Goal: Task Accomplishment & Management: Complete application form

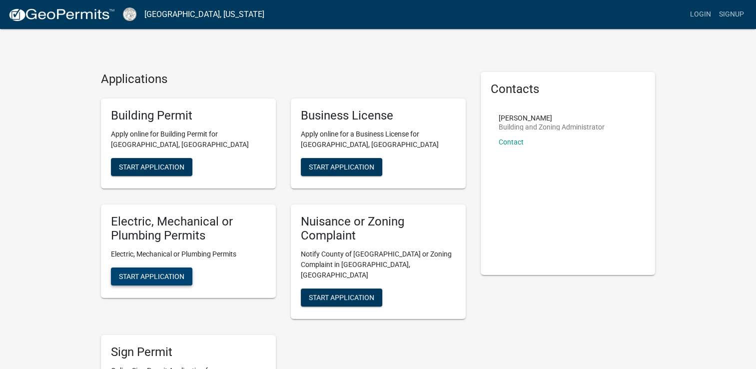
click at [149, 273] on span "Start Application" at bounding box center [151, 276] width 65 height 8
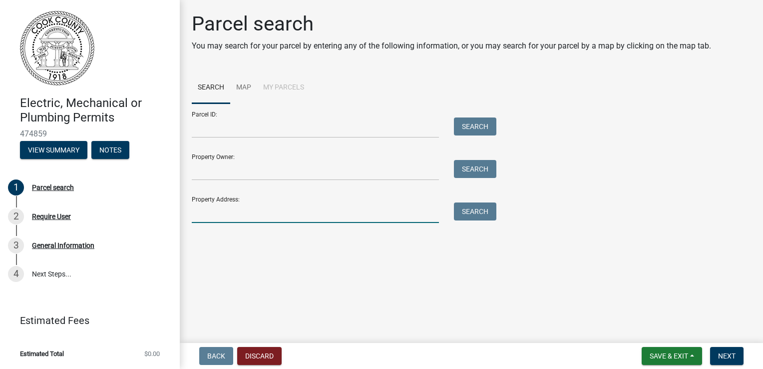
click at [202, 217] on input "Property Address:" at bounding box center [315, 212] width 247 height 20
click at [473, 208] on button "Search" at bounding box center [475, 211] width 42 height 18
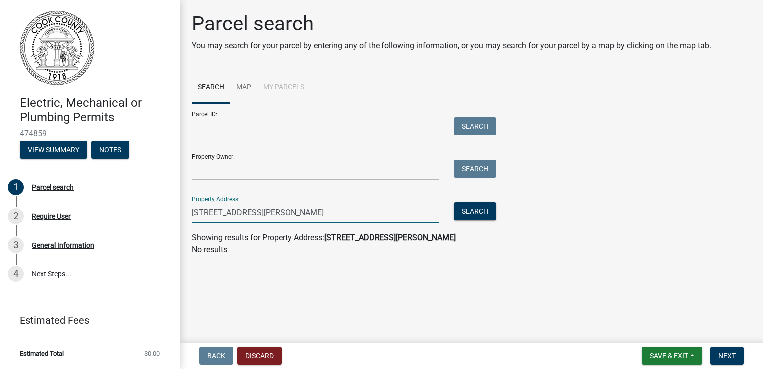
click at [254, 211] on input "75 Cox Still Rd" at bounding box center [315, 212] width 247 height 20
type input "7"
click at [244, 170] on input "Property Owner:" at bounding box center [315, 170] width 247 height 20
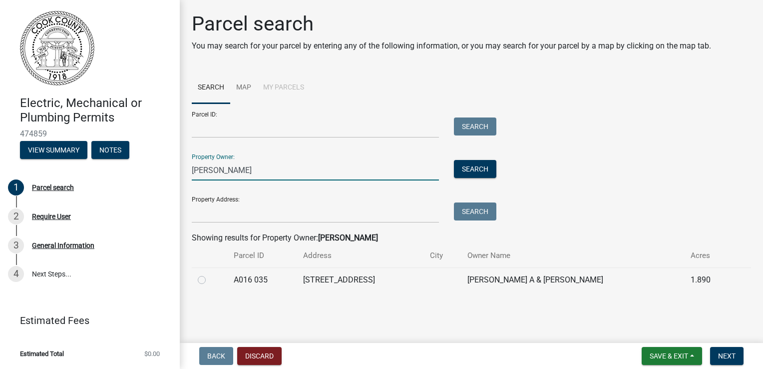
type input "Terry Moore"
click at [210, 274] on label at bounding box center [210, 274] width 0 height 0
click at [210, 280] on 035 "radio" at bounding box center [213, 277] width 6 height 6
radio 035 "true"
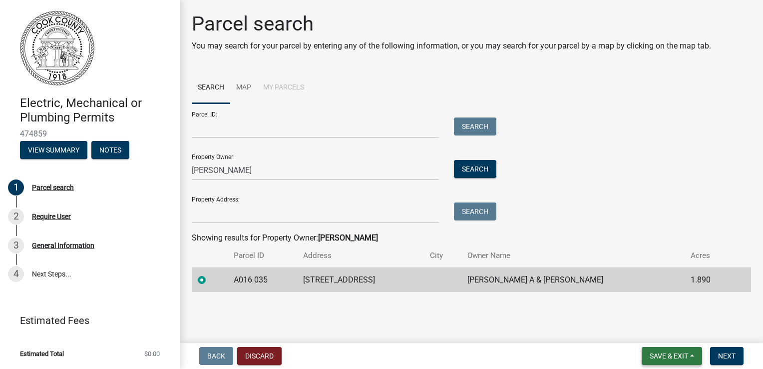
click at [684, 357] on span "Save & Exit" at bounding box center [669, 356] width 38 height 8
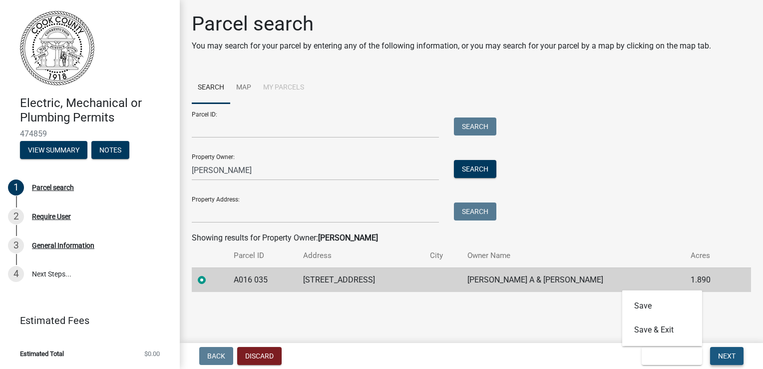
click at [730, 358] on span "Next" at bounding box center [726, 356] width 17 height 8
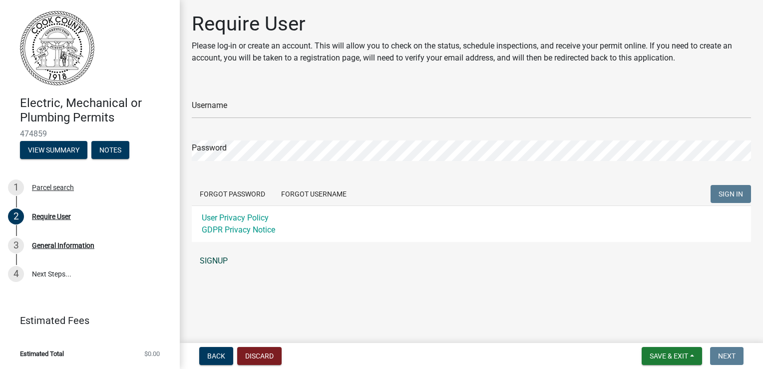
click at [212, 261] on link "SIGNUP" at bounding box center [471, 261] width 559 height 20
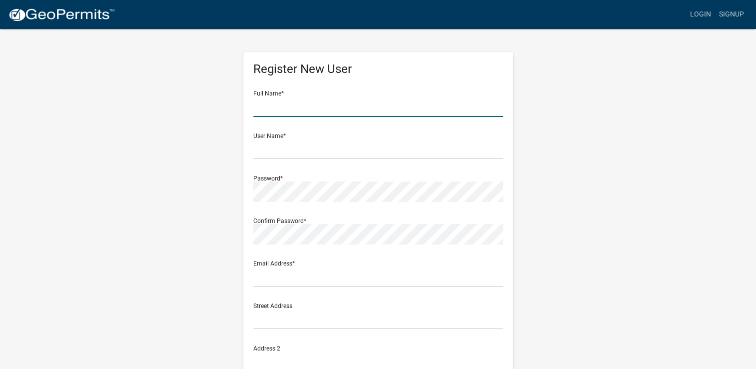
click at [294, 106] on input "text" at bounding box center [378, 106] width 250 height 20
type input "[PERSON_NAME]"
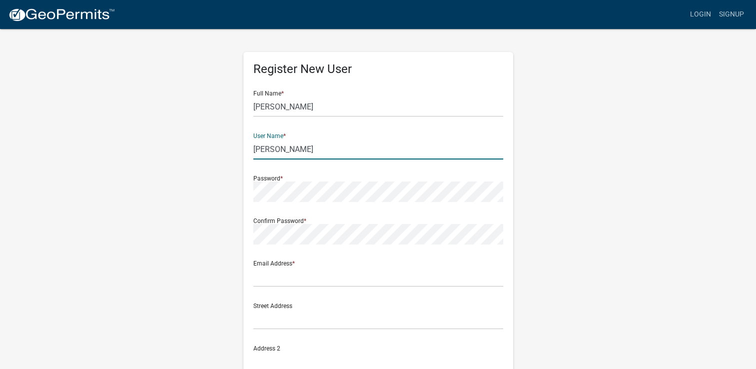
type input "shiers"
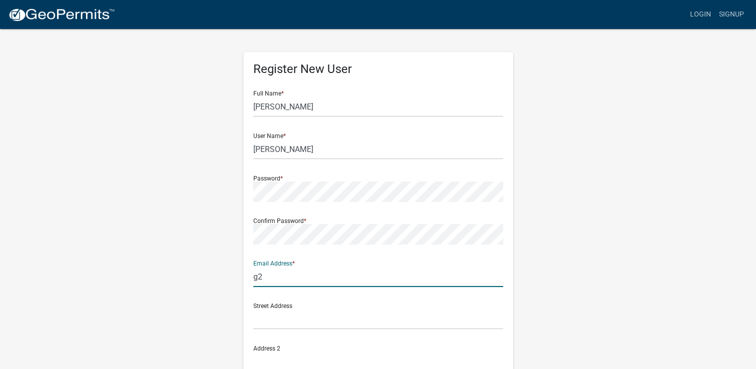
type input "g2gelectriccontractors@gmail.com"
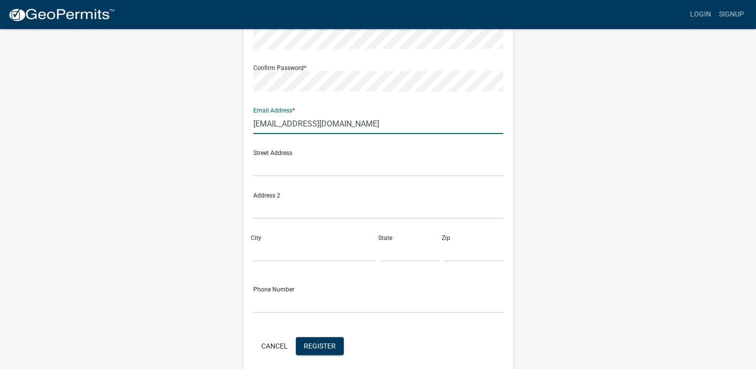
scroll to position [154, 0]
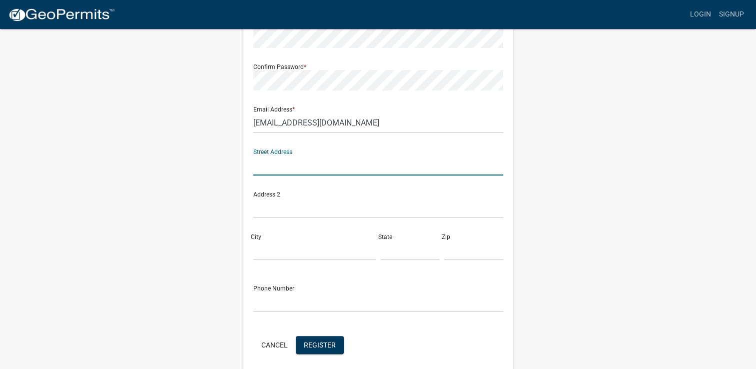
click at [256, 169] on input "text" at bounding box center [378, 165] width 250 height 20
type input "8996 Dry Lake Rd"
type input "Quitman"
type input "GA"
type input "31643"
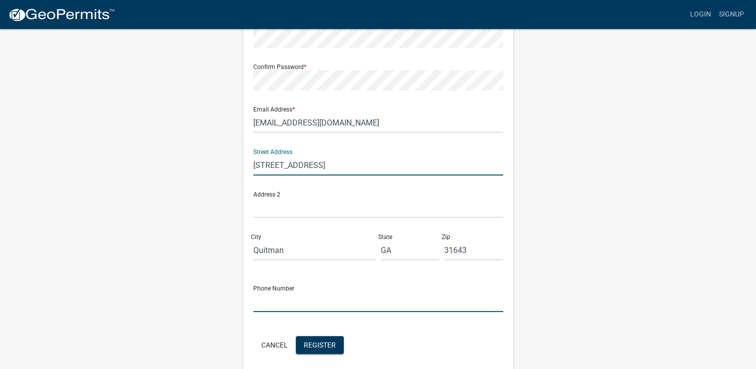
type input "2294120654"
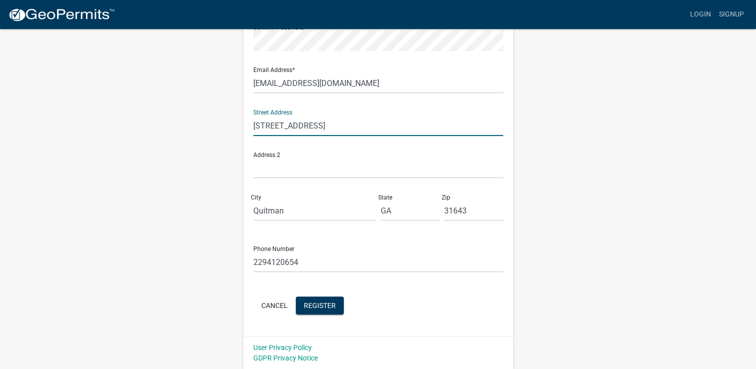
click at [326, 322] on div "Register New User Full Name * Stephen Hiers User Name * shiers Password * Confi…" at bounding box center [378, 97] width 270 height 477
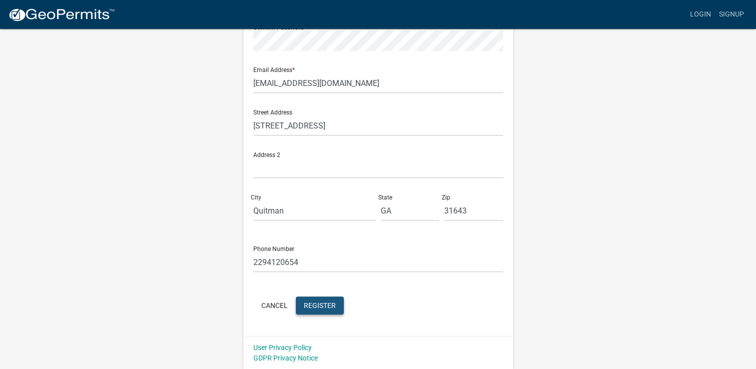
click at [324, 304] on span "Register" at bounding box center [320, 305] width 32 height 8
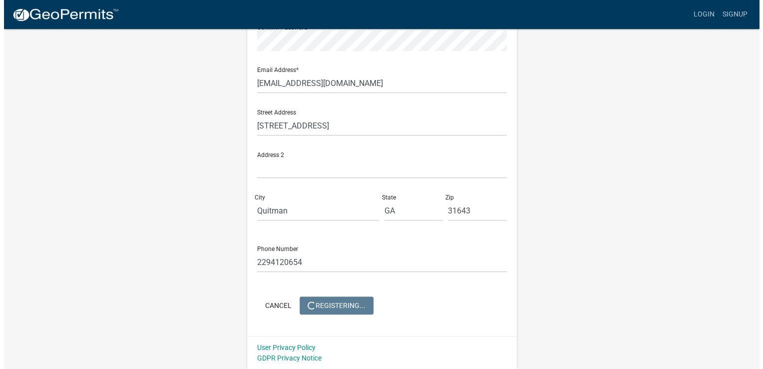
scroll to position [0, 0]
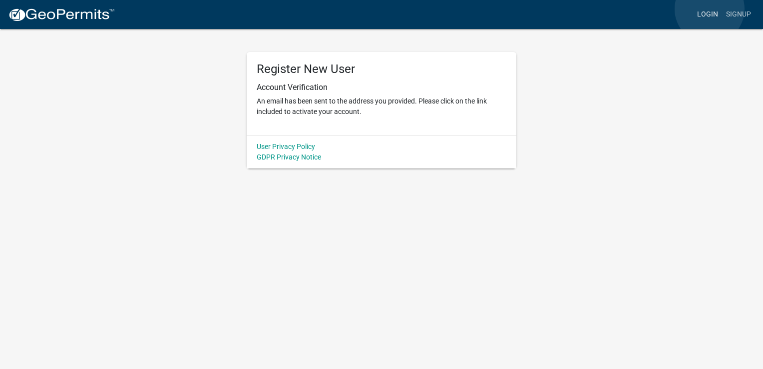
click at [711, 9] on link "Login" at bounding box center [707, 14] width 29 height 19
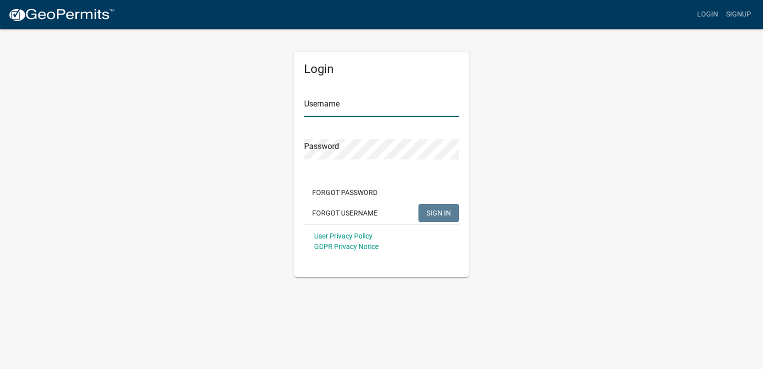
click at [406, 107] on input "Username" at bounding box center [381, 106] width 155 height 20
type input "shiers"
click at [432, 213] on span "SIGN IN" at bounding box center [439, 212] width 24 height 8
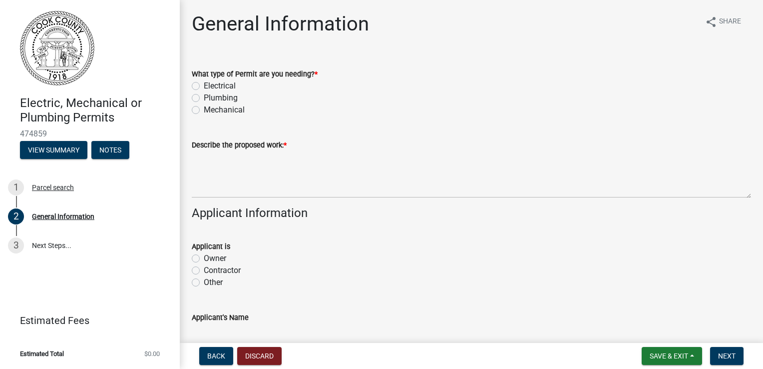
click at [204, 86] on label "Electrical" at bounding box center [220, 86] width 32 height 12
click at [204, 86] on input "Electrical" at bounding box center [207, 83] width 6 height 6
radio input "true"
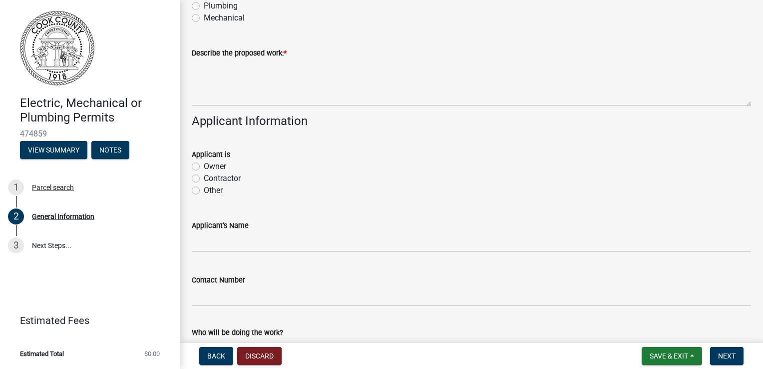
scroll to position [96, 0]
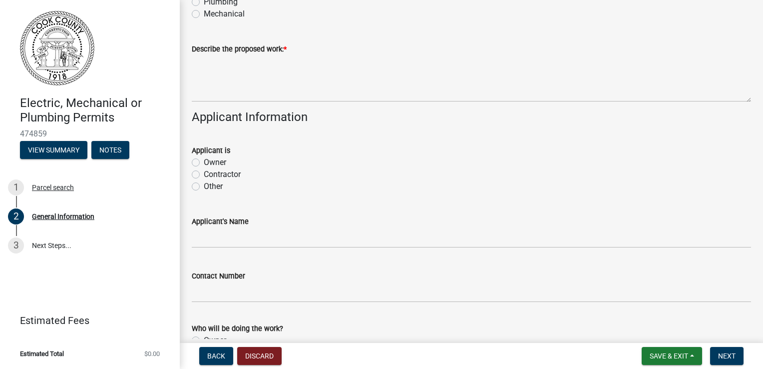
click at [204, 177] on label "Contractor" at bounding box center [222, 174] width 37 height 12
click at [204, 175] on input "Contractor" at bounding box center [207, 171] width 6 height 6
radio input "true"
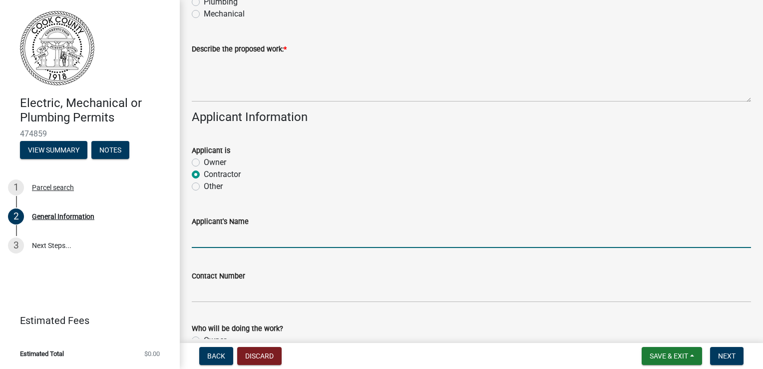
click at [225, 240] on input "Applicant's Name" at bounding box center [471, 237] width 559 height 20
type input "[PERSON_NAME]"
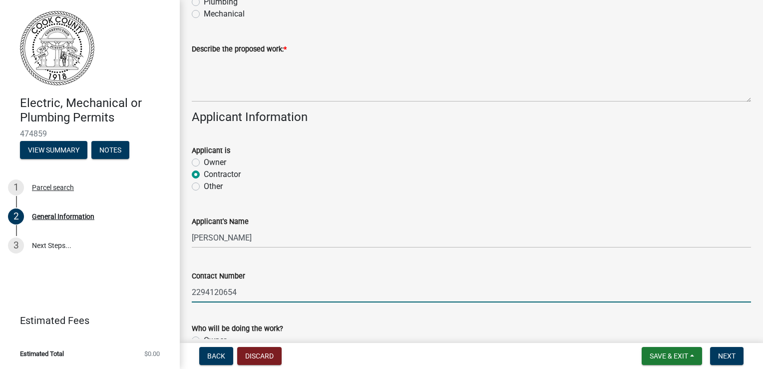
type input "2294120654"
click at [388, 325] on div "Who will be doing the work?" at bounding box center [471, 328] width 559 height 12
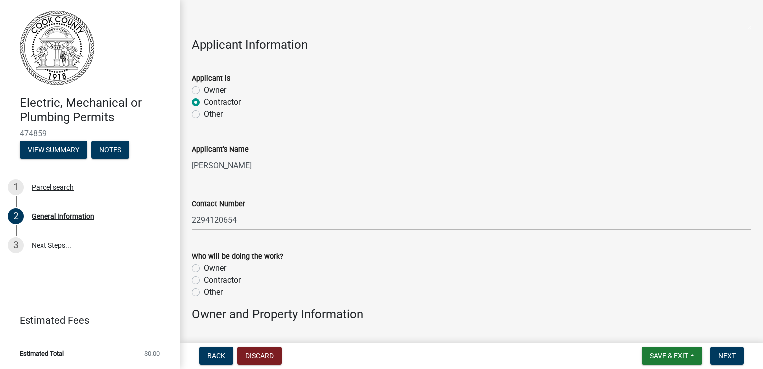
scroll to position [198, 0]
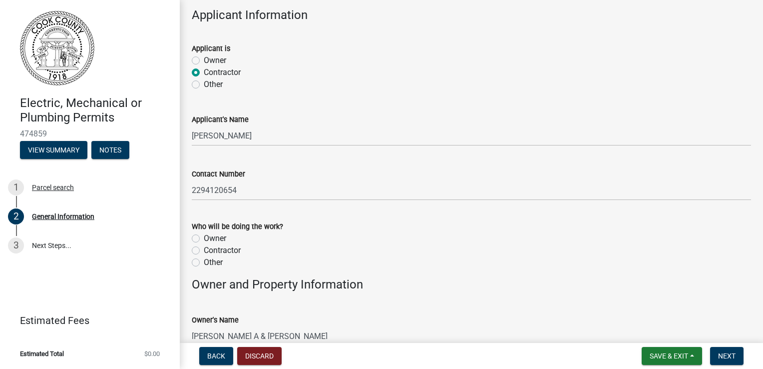
click at [204, 251] on label "Contractor" at bounding box center [222, 250] width 37 height 12
click at [204, 251] on input "Contractor" at bounding box center [207, 247] width 6 height 6
radio input "true"
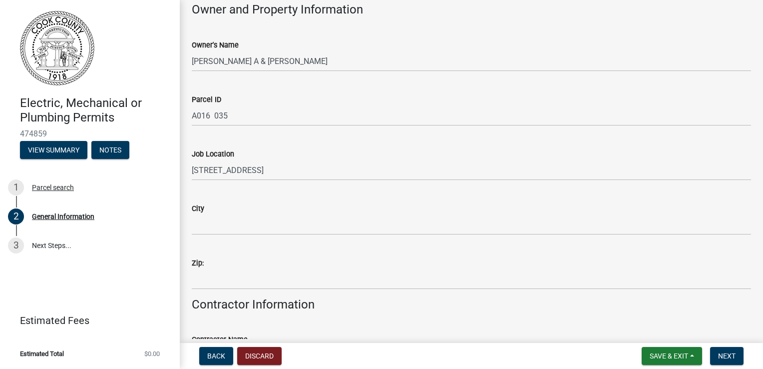
scroll to position [471, 0]
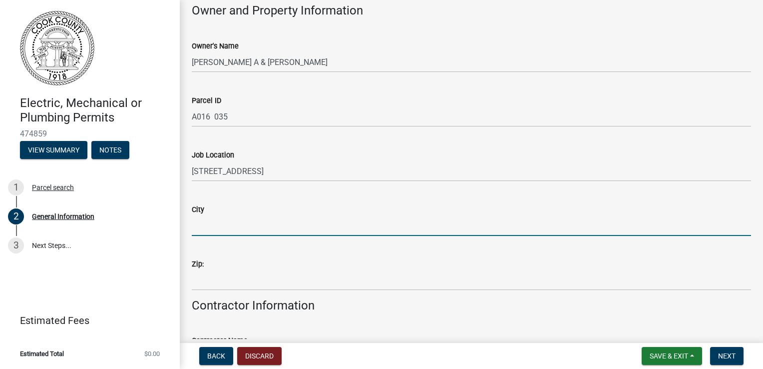
click at [301, 226] on input "City" at bounding box center [471, 225] width 559 height 20
type input "Adel"
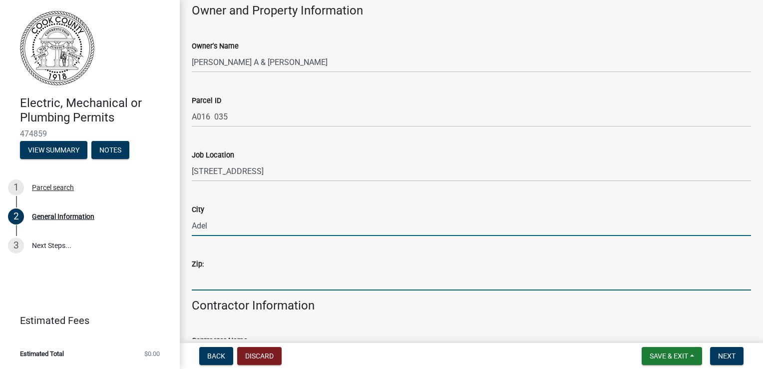
click at [470, 283] on input "Zip:" at bounding box center [471, 280] width 559 height 20
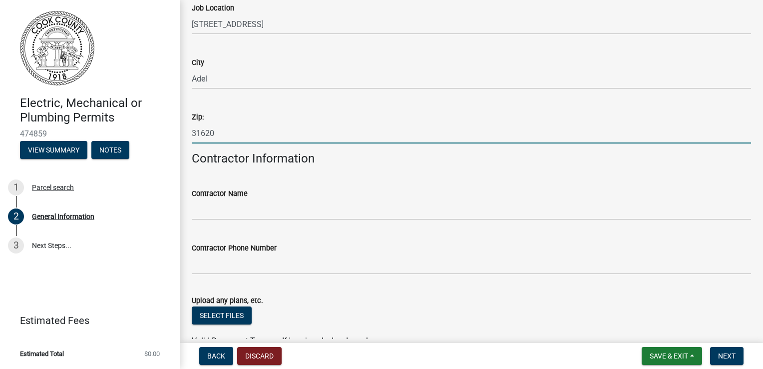
scroll to position [621, 0]
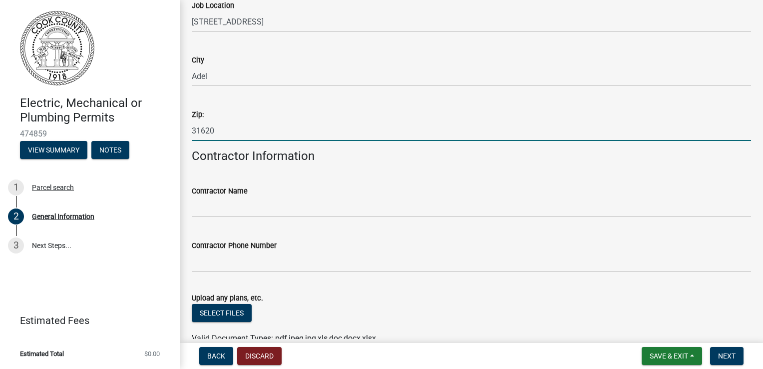
type input "31620"
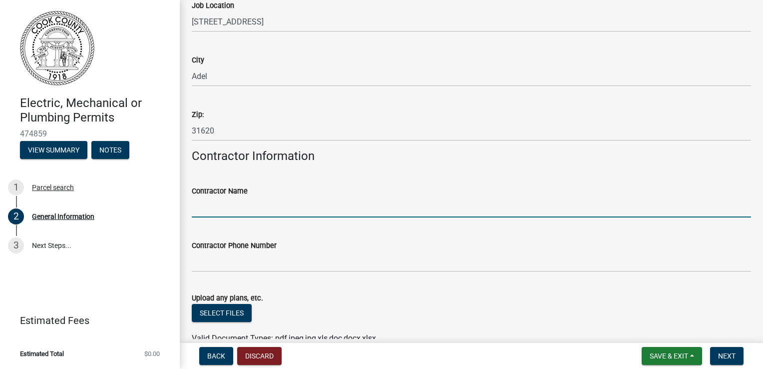
click at [323, 210] on input "Contractor Name" at bounding box center [471, 207] width 559 height 20
type input "[PERSON_NAME]"
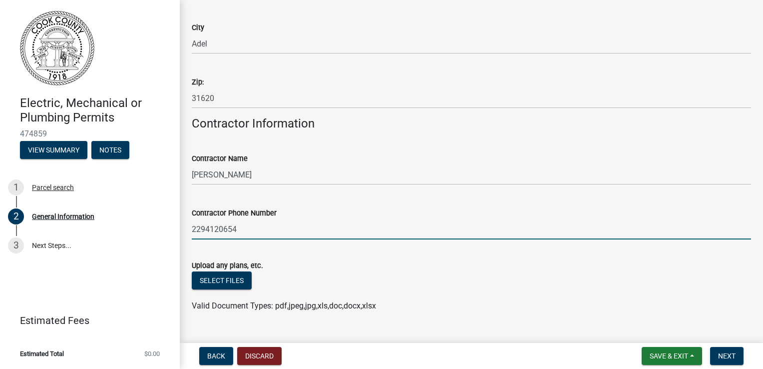
scroll to position [674, 0]
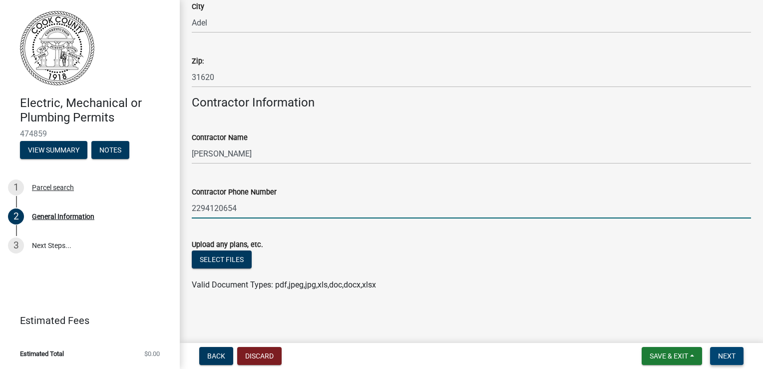
type input "2294120654"
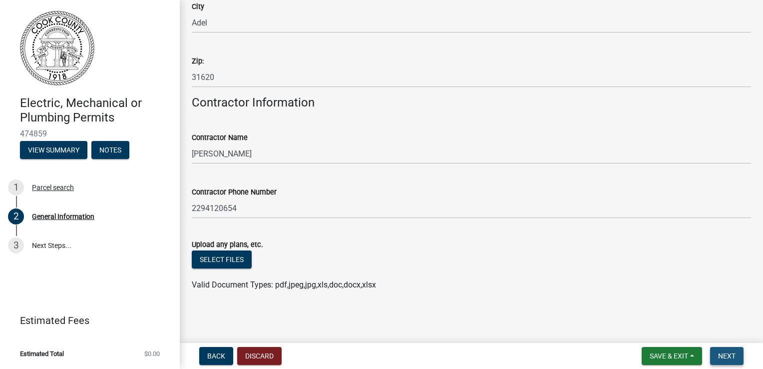
click at [728, 355] on span "Next" at bounding box center [726, 356] width 17 height 8
click at [732, 356] on span "Next" at bounding box center [726, 356] width 17 height 8
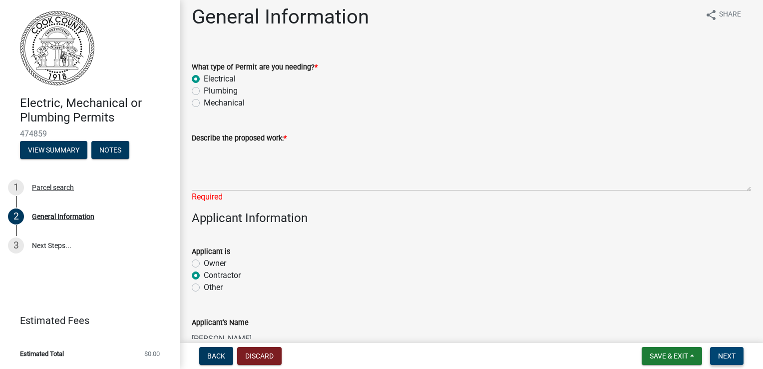
scroll to position [0, 0]
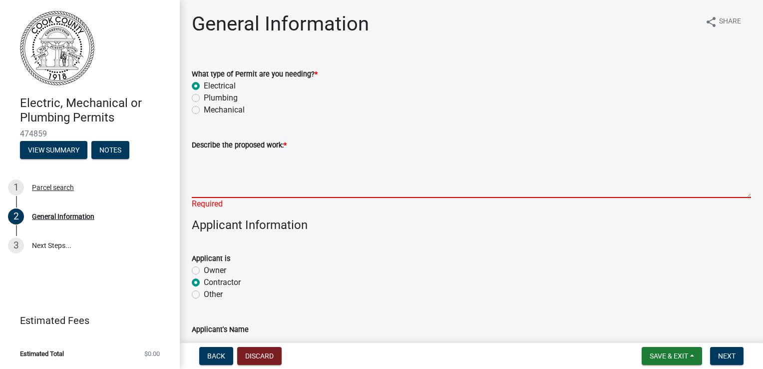
click at [254, 192] on textarea "Describe the proposed work: *" at bounding box center [471, 174] width 559 height 47
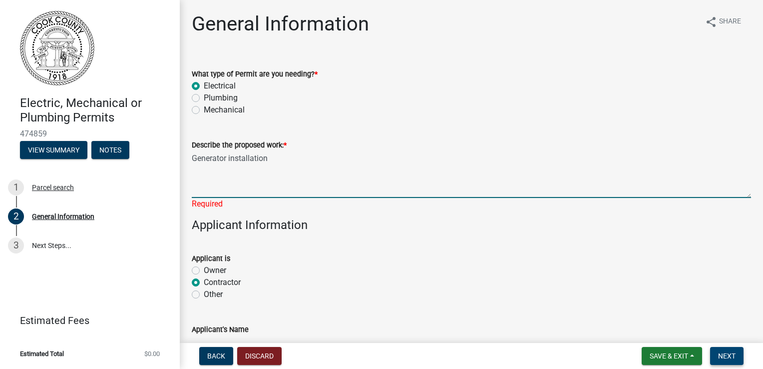
type textarea "Generator installation"
click at [727, 354] on span "Next" at bounding box center [726, 356] width 17 height 8
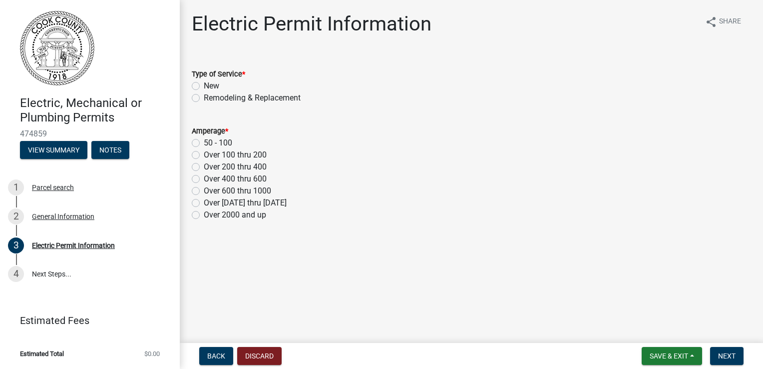
click at [204, 85] on label "New" at bounding box center [211, 86] width 15 height 12
click at [204, 85] on input "New" at bounding box center [207, 83] width 6 height 6
radio input "true"
click at [204, 167] on label "Over 200 thru 400" at bounding box center [235, 167] width 63 height 12
click at [204, 167] on input "Over 200 thru 400" at bounding box center [207, 164] width 6 height 6
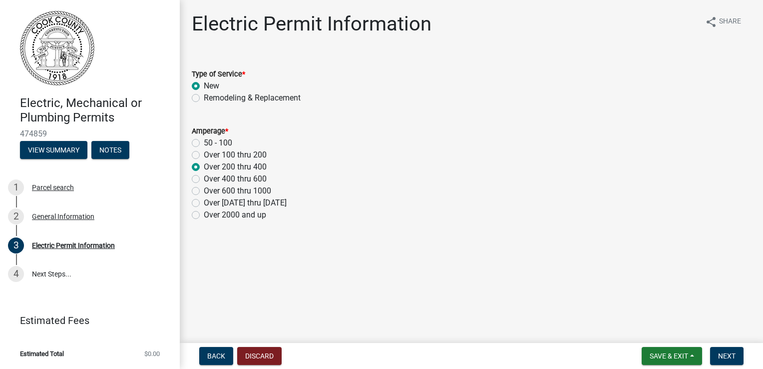
radio input "true"
click at [724, 352] on span "Next" at bounding box center [726, 356] width 17 height 8
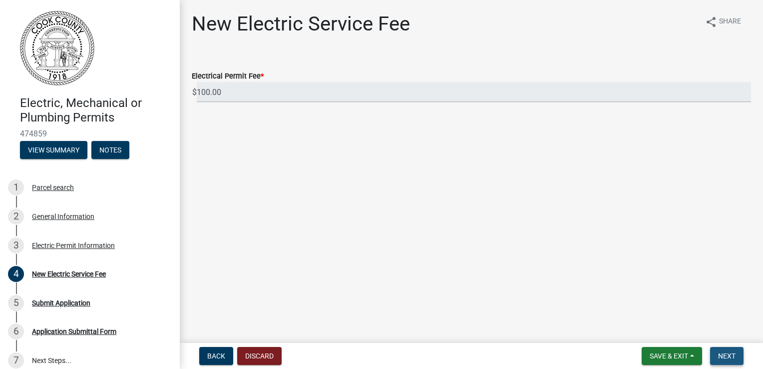
click at [725, 353] on span "Next" at bounding box center [726, 356] width 17 height 8
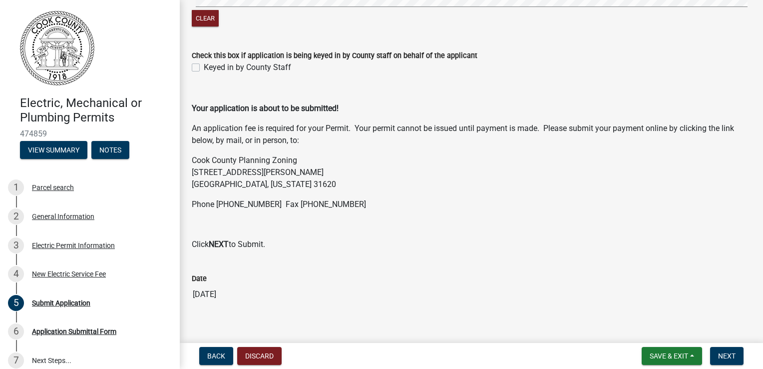
scroll to position [190, 0]
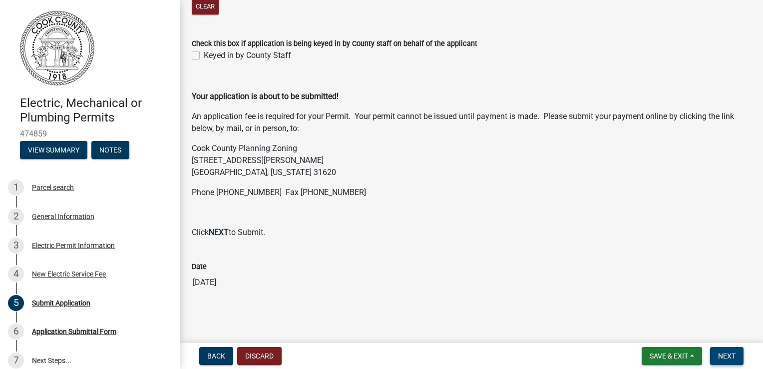
click at [723, 358] on span "Next" at bounding box center [726, 356] width 17 height 8
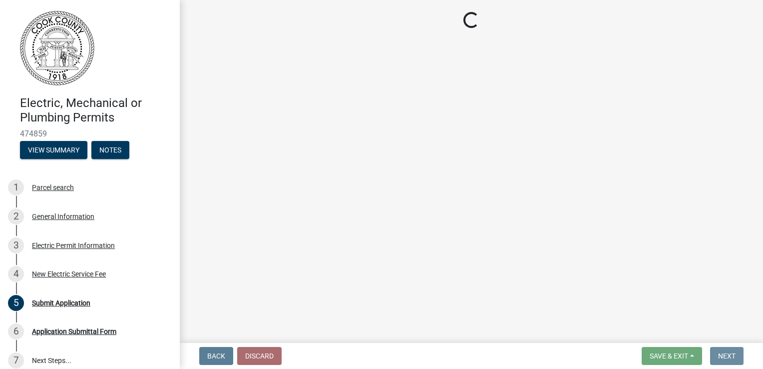
scroll to position [0, 0]
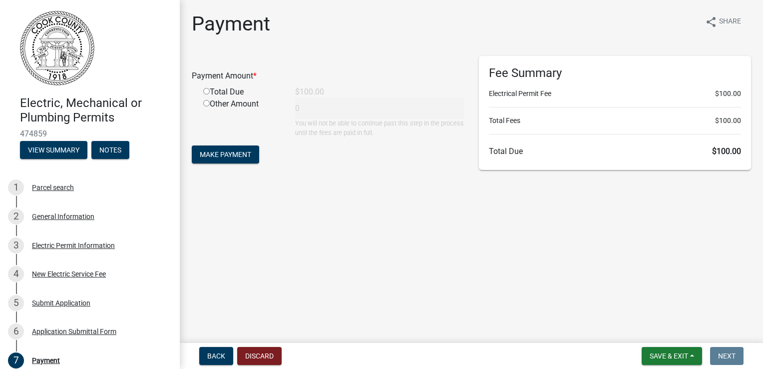
click at [207, 92] on input "radio" at bounding box center [206, 91] width 6 height 6
radio input "true"
type input "100"
click at [223, 157] on span "Make Payment" at bounding box center [225, 154] width 51 height 8
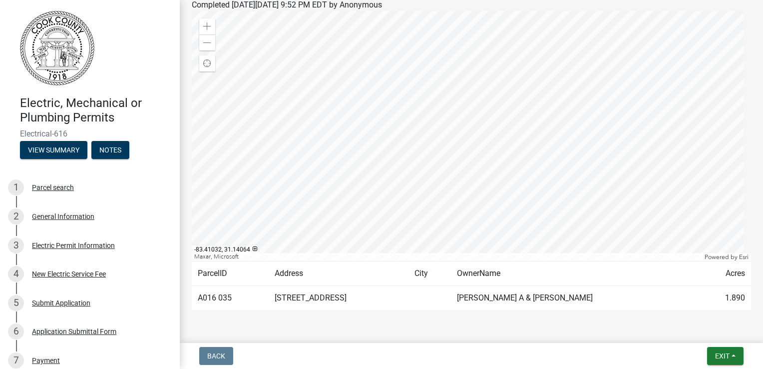
scroll to position [170, 0]
